Goal: Find specific page/section

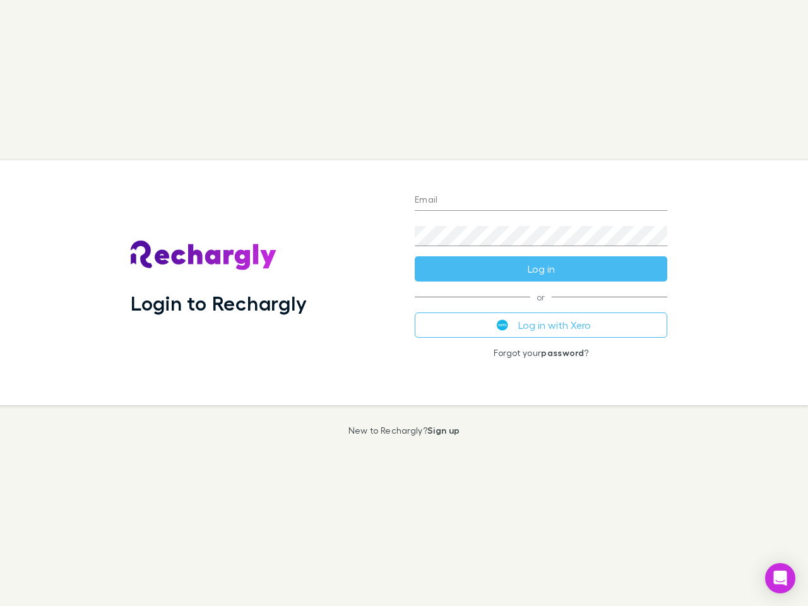
click at [404, 303] on div "Login to Rechargly" at bounding box center [263, 282] width 284 height 245
click at [541, 201] on input "Email" at bounding box center [541, 201] width 252 height 20
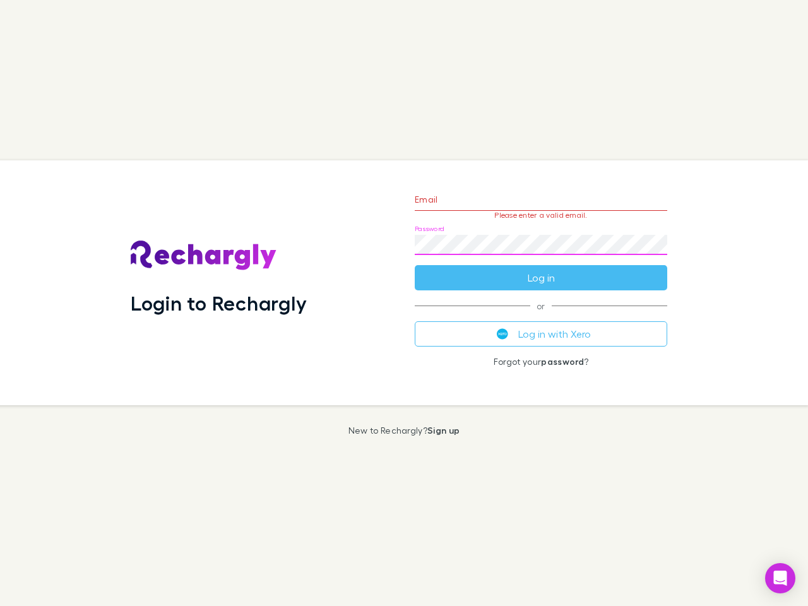
click at [541, 269] on form "Email Please enter a valid email. Password Log in" at bounding box center [541, 236] width 252 height 110
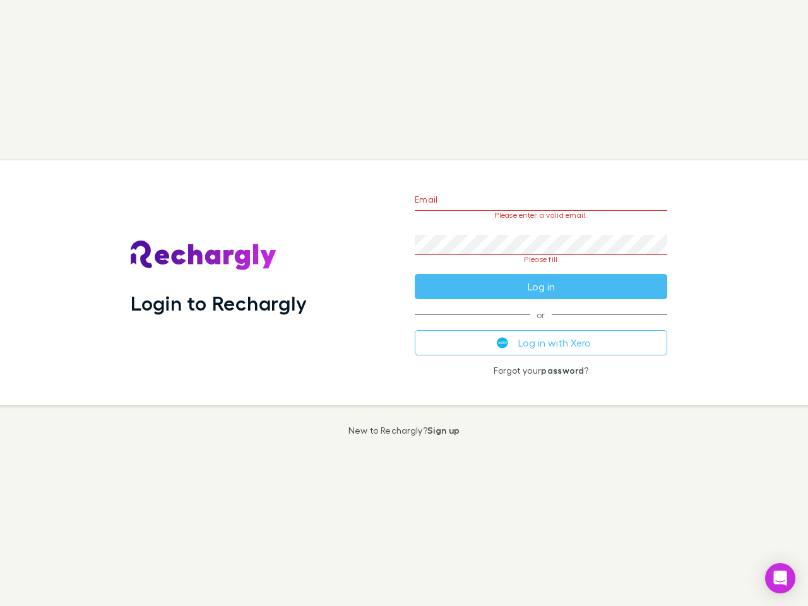
click at [541, 325] on div "Email Please enter a valid email. Password Please fill Log in or Log in with Xe…" at bounding box center [541, 282] width 273 height 245
click at [780, 578] on icon "Open Intercom Messenger" at bounding box center [780, 578] width 13 height 15
